Goal: Find specific page/section

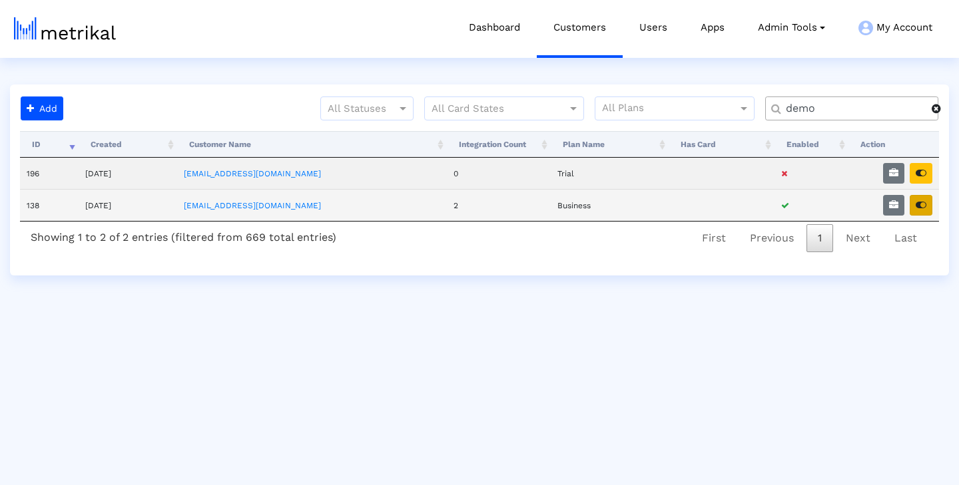
type input "demo"
click at [924, 205] on icon "button" at bounding box center [921, 204] width 11 height 9
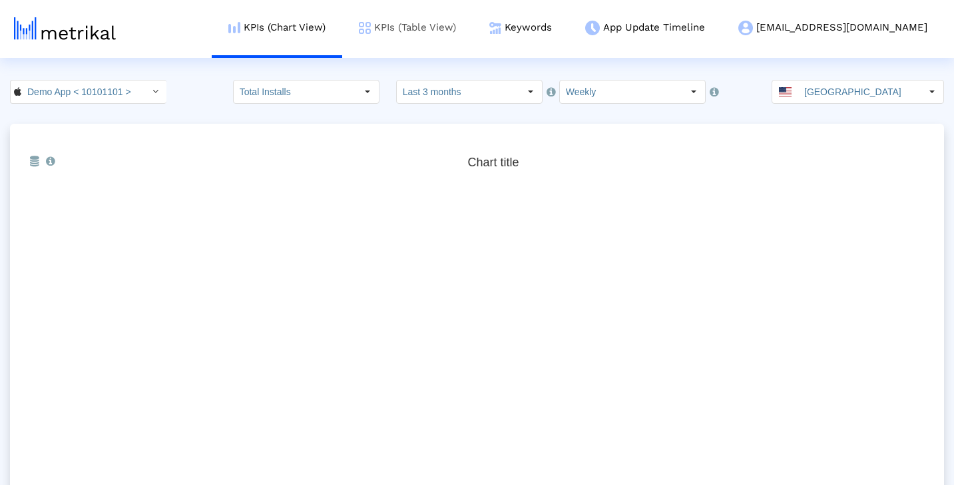
click at [473, 31] on link "KPIs (Table View)" at bounding box center [407, 27] width 131 height 55
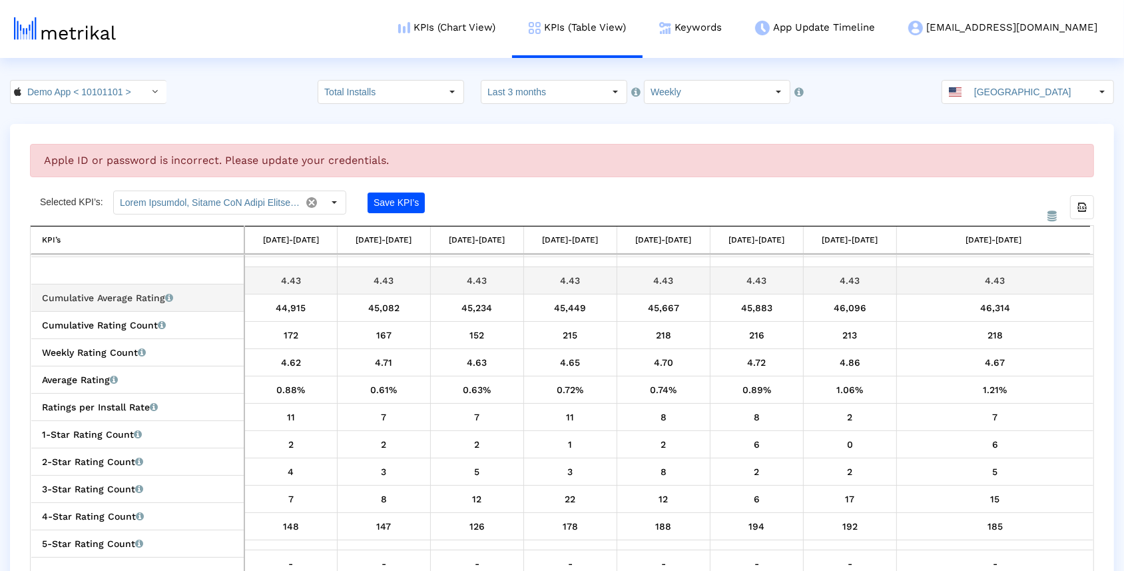
scroll to position [788, 0]
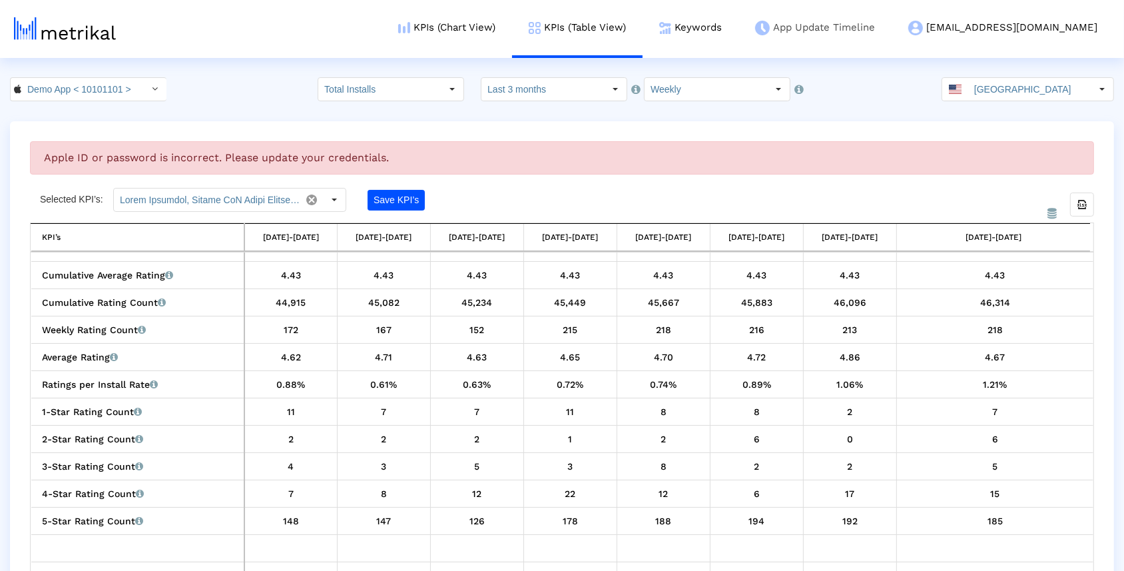
click at [892, 48] on link "App Update Timeline" at bounding box center [814, 27] width 153 height 55
